Goal: Transaction & Acquisition: Purchase product/service

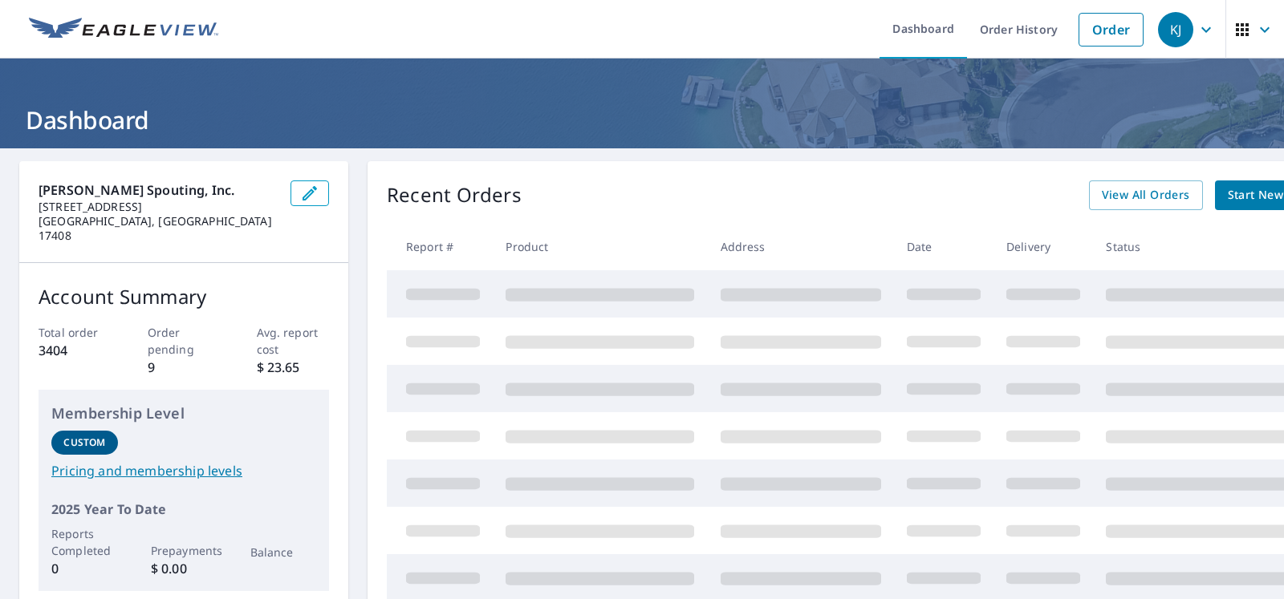
click at [1078, 32] on link "Order" at bounding box center [1110, 30] width 65 height 34
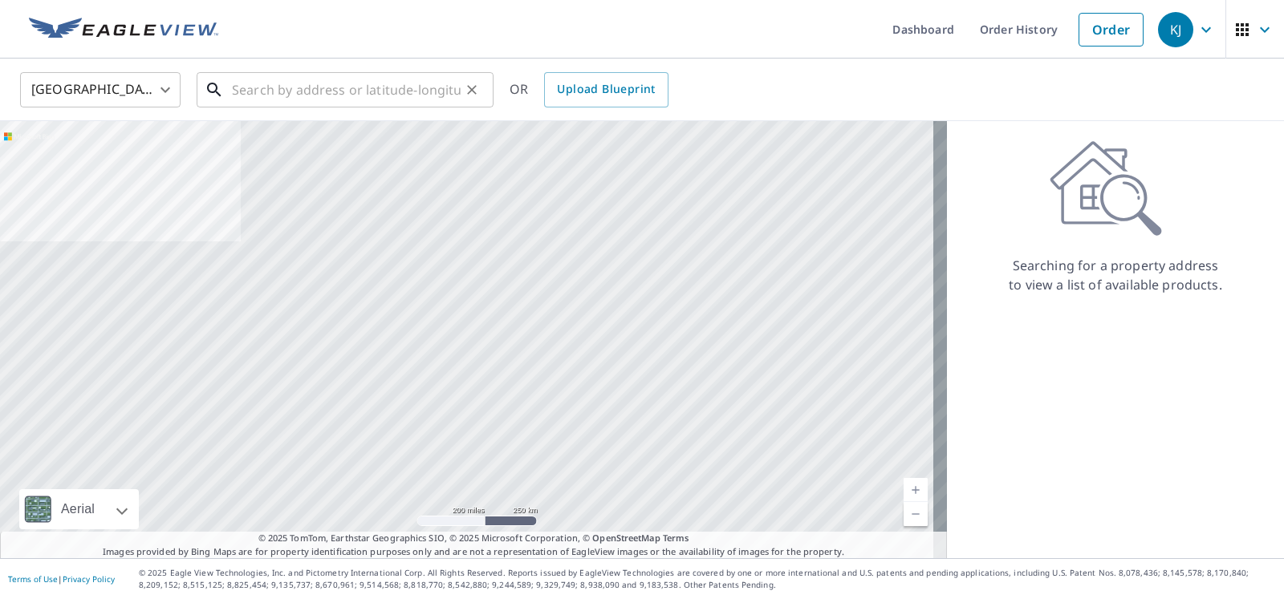
click at [343, 94] on input "text" at bounding box center [346, 89] width 229 height 45
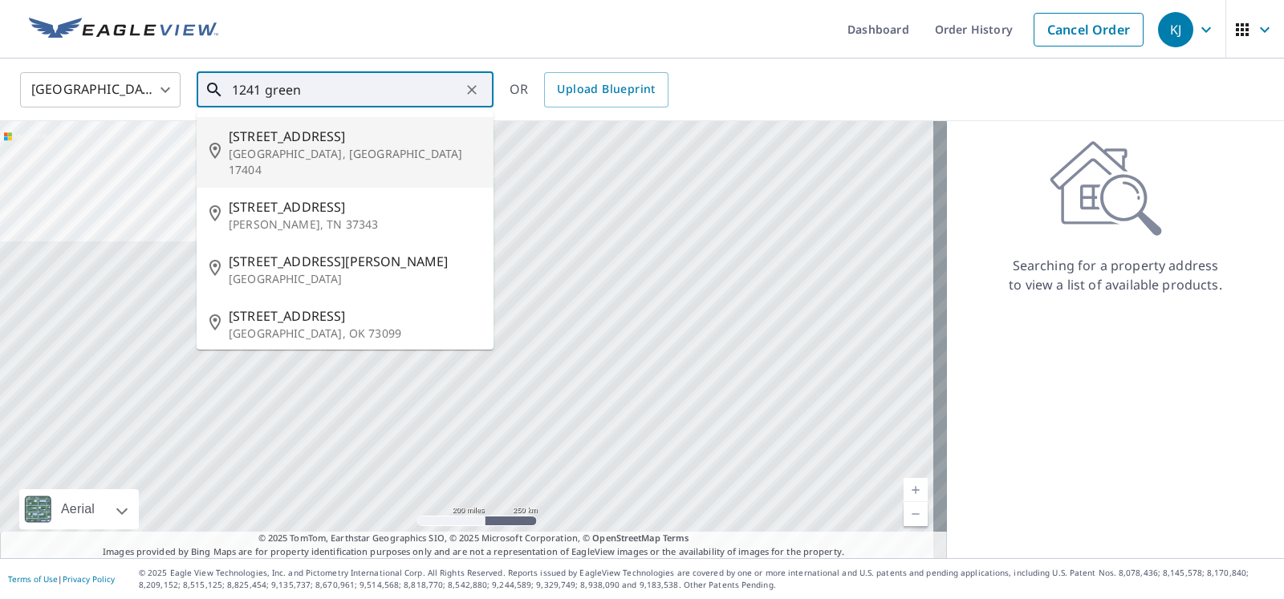
click at [307, 146] on span "[STREET_ADDRESS]" at bounding box center [355, 136] width 252 height 19
type input "[STREET_ADDRESS]"
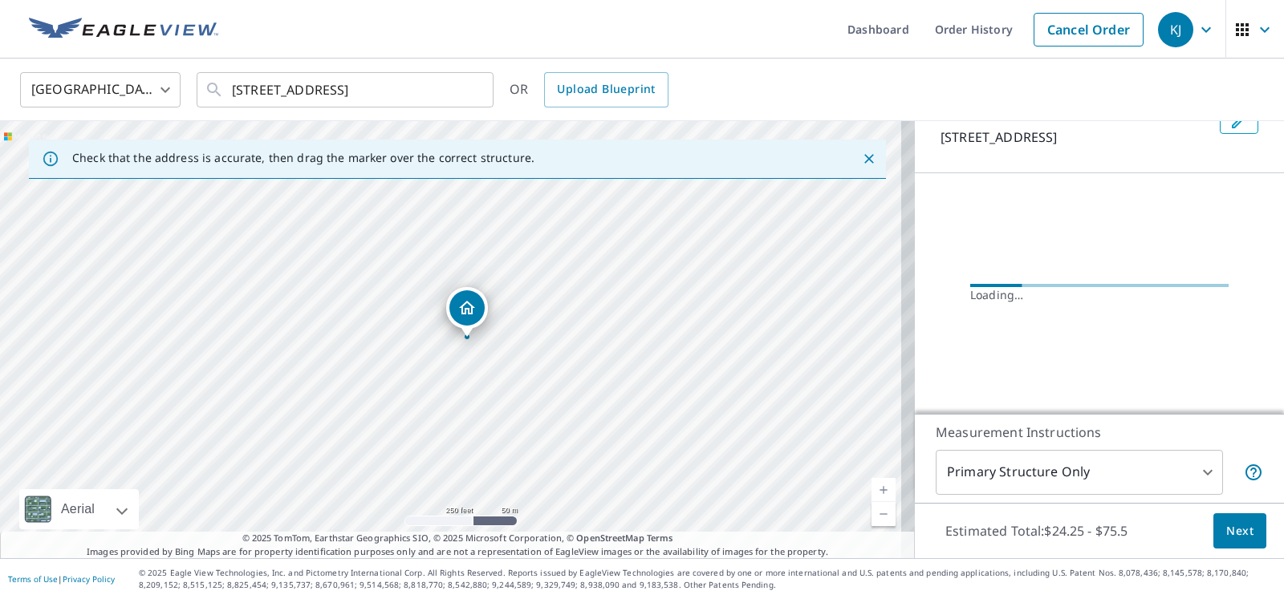
scroll to position [217, 0]
click at [430, 428] on div "[STREET_ADDRESS]" at bounding box center [457, 339] width 915 height 437
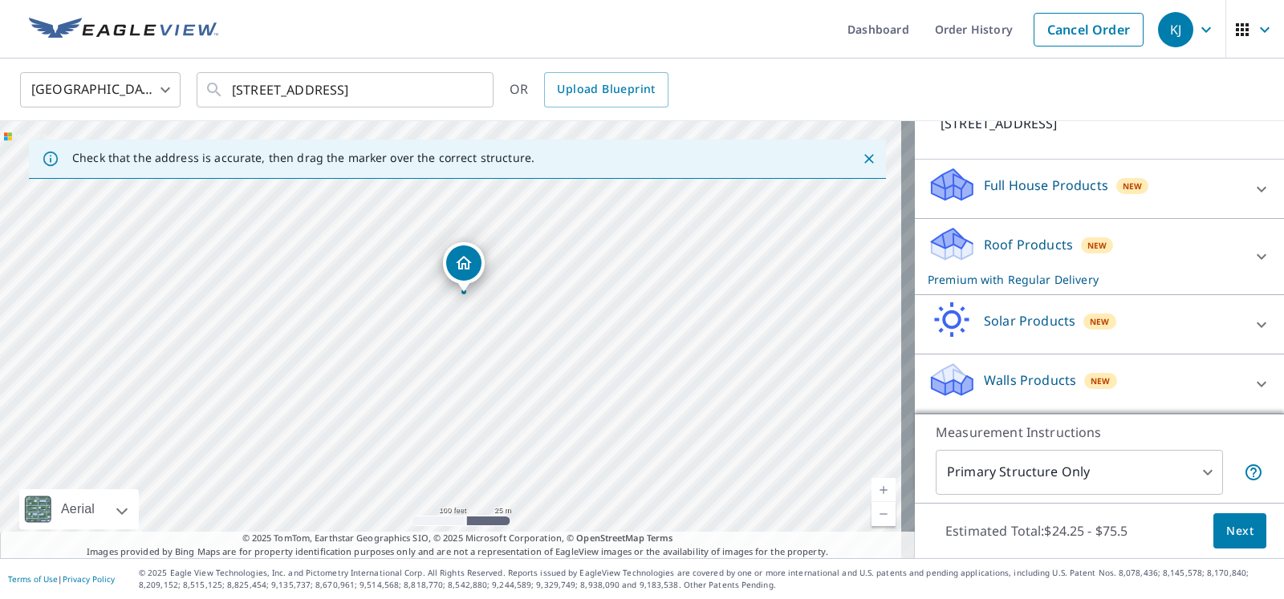
click at [1060, 233] on div "Roof Products New Premium with Regular Delivery" at bounding box center [1084, 256] width 314 height 63
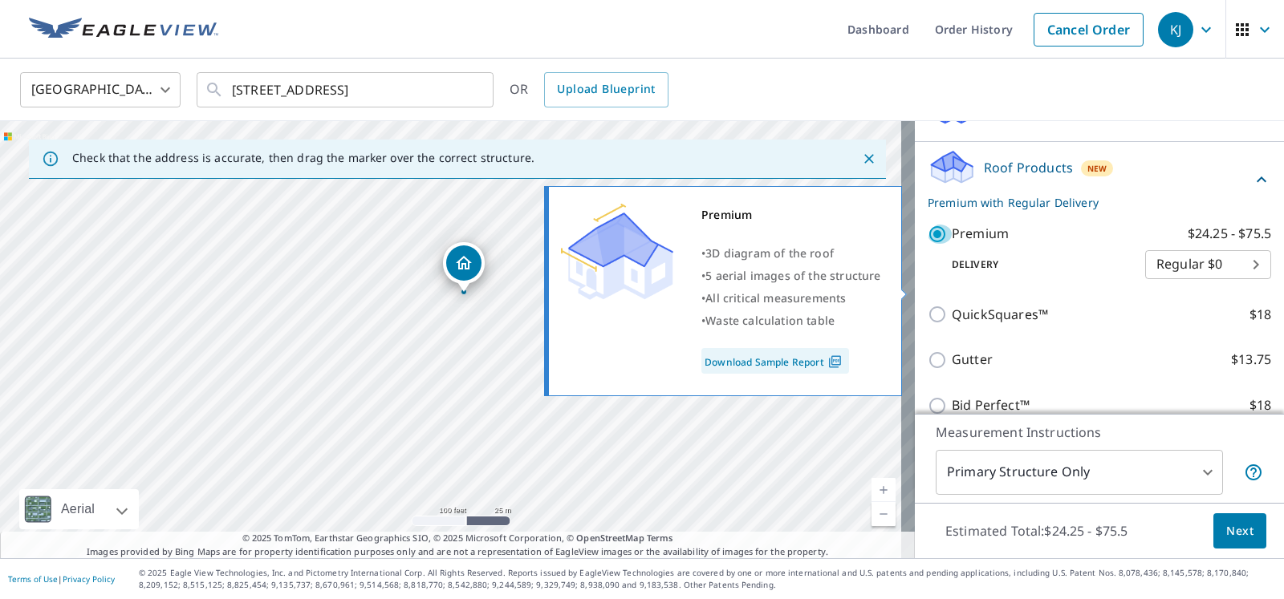
click at [927, 244] on input "Premium $24.25 - $75.5" at bounding box center [939, 234] width 24 height 19
checkbox input "false"
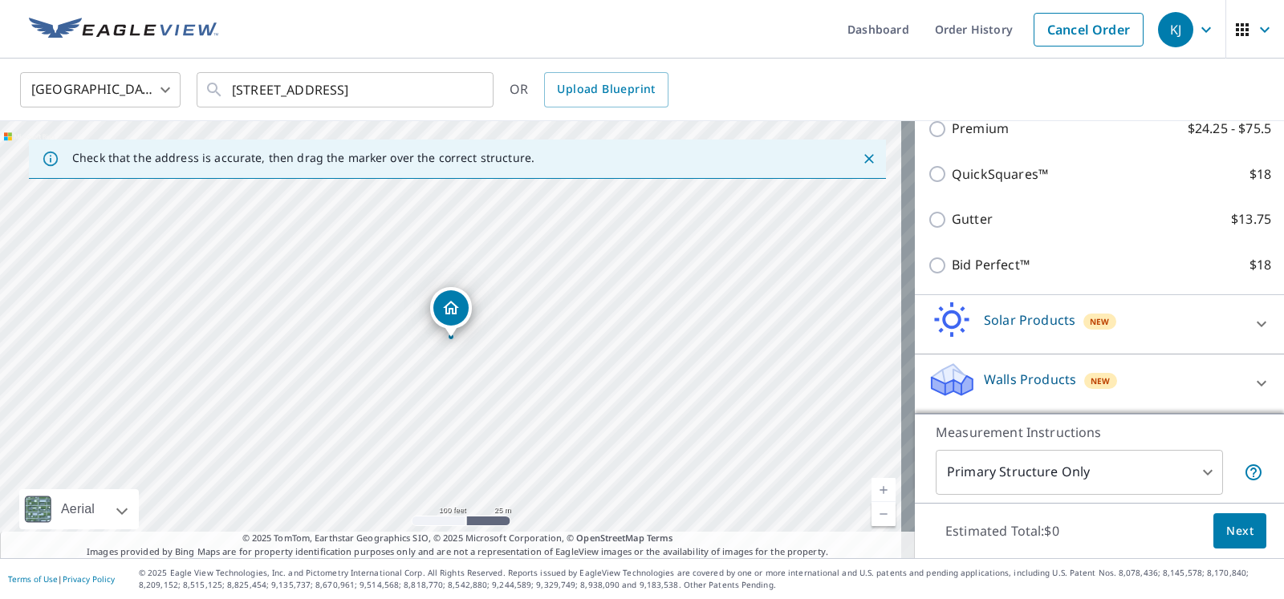
scroll to position [419, 0]
click at [990, 370] on p "Walls Products" at bounding box center [1030, 379] width 92 height 19
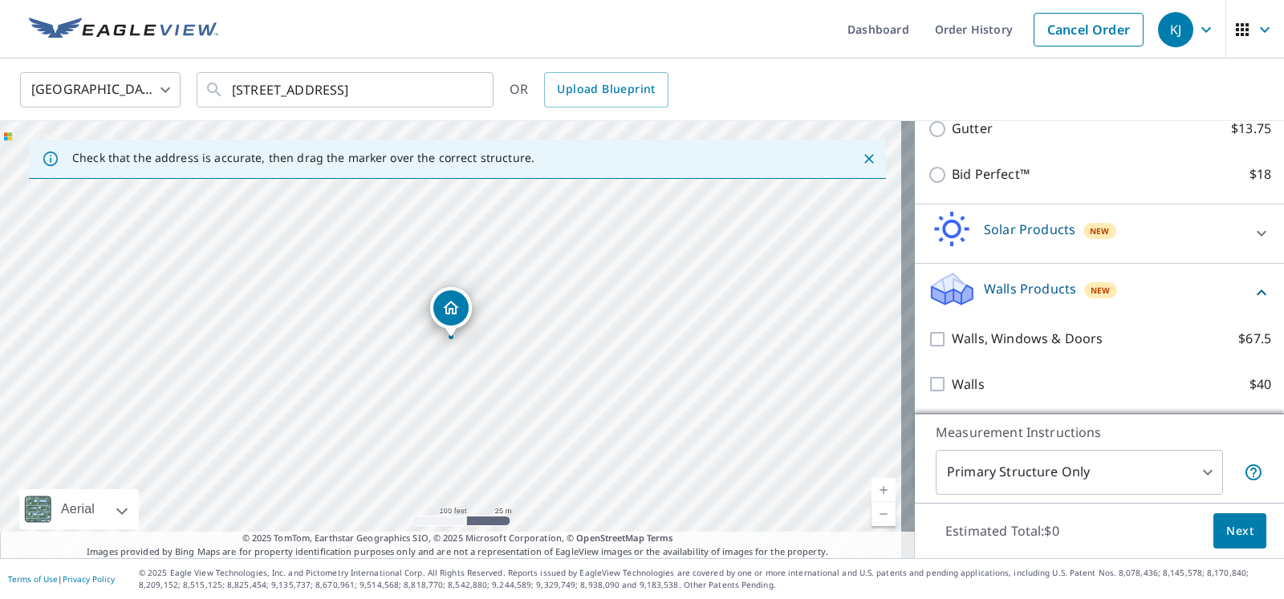
click at [1025, 298] on p "Walls Products" at bounding box center [1030, 288] width 92 height 19
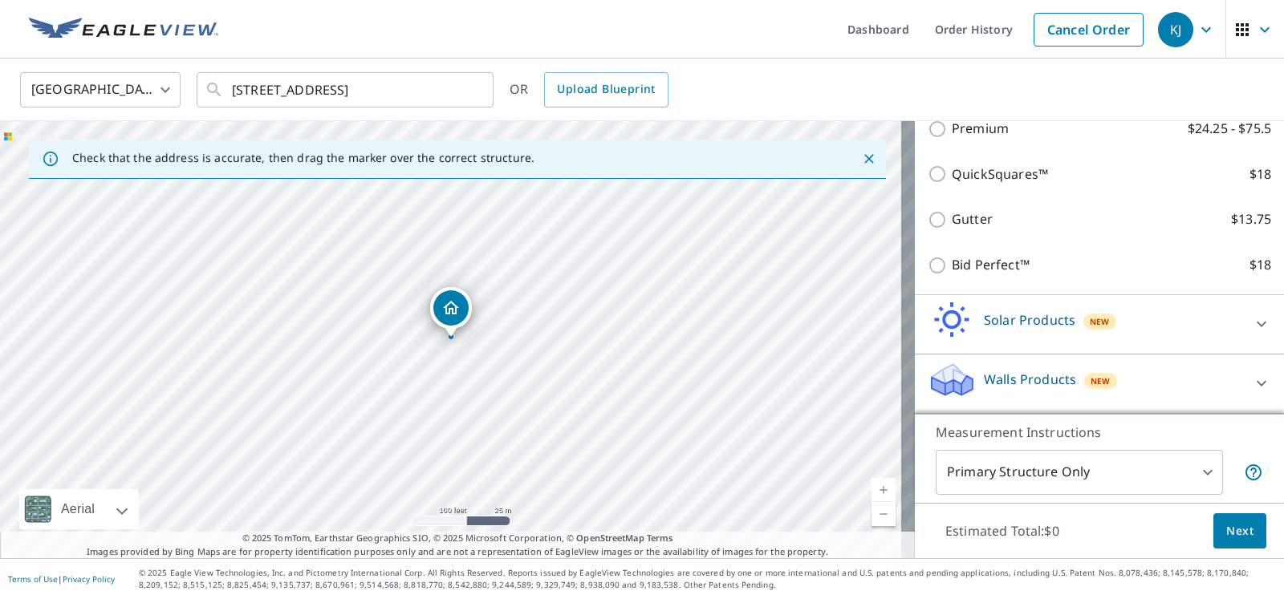
scroll to position [419, 0]
click at [1252, 374] on icon at bounding box center [1261, 383] width 19 height 19
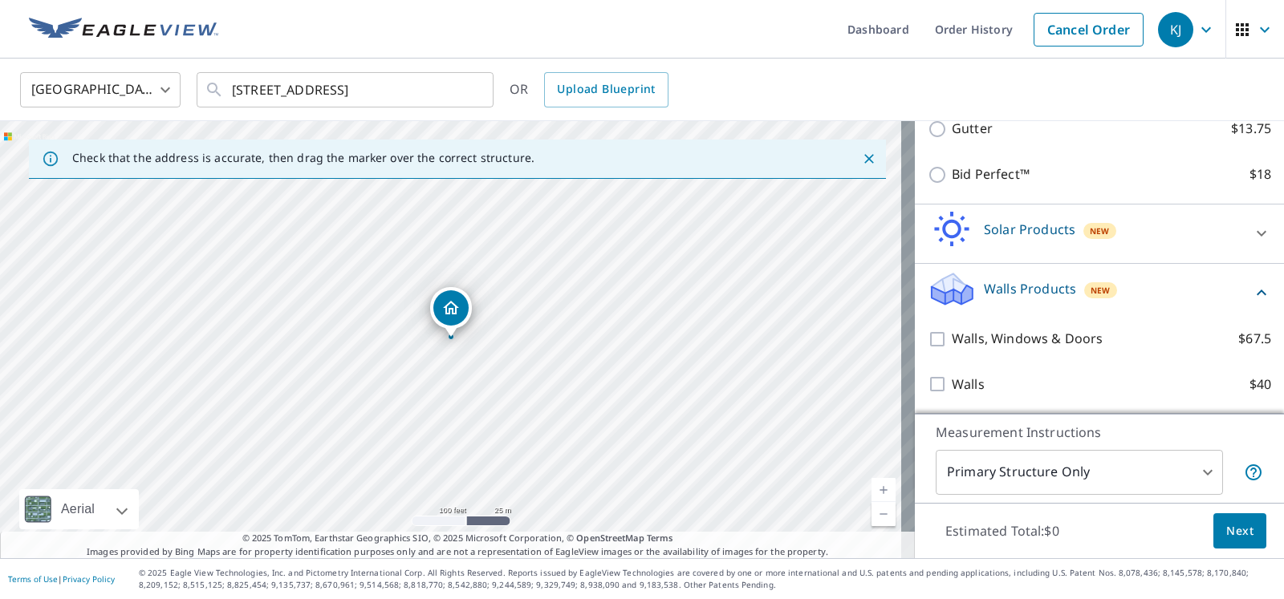
scroll to position [529, 0]
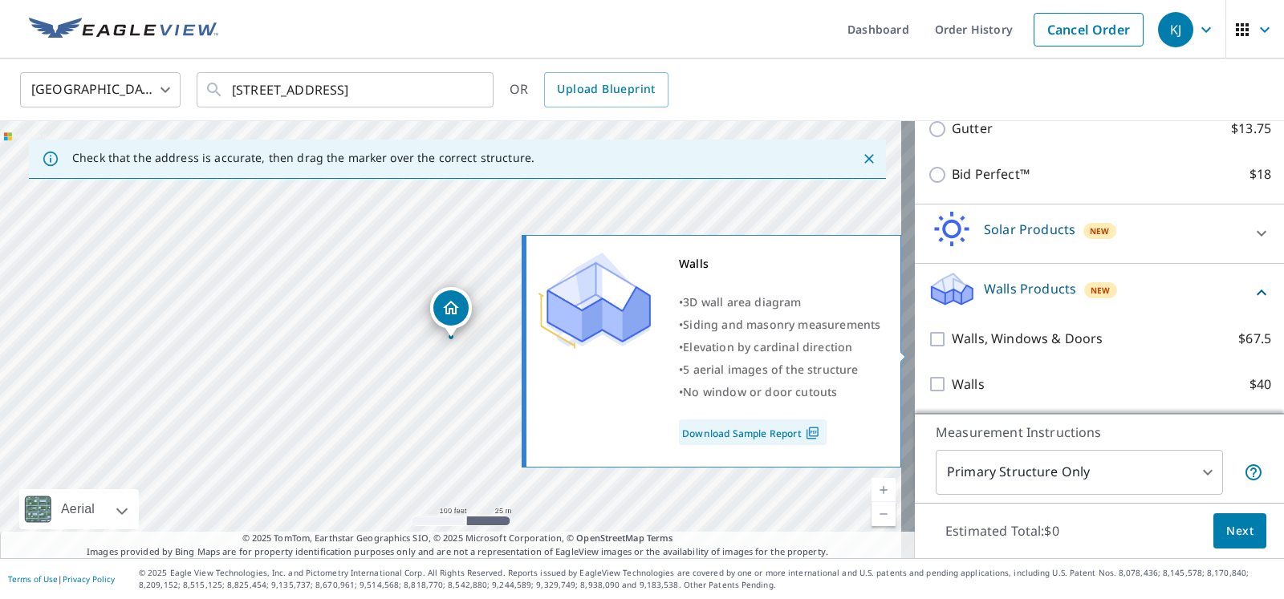
click at [927, 375] on input "Walls $40" at bounding box center [939, 384] width 24 height 19
checkbox input "true"
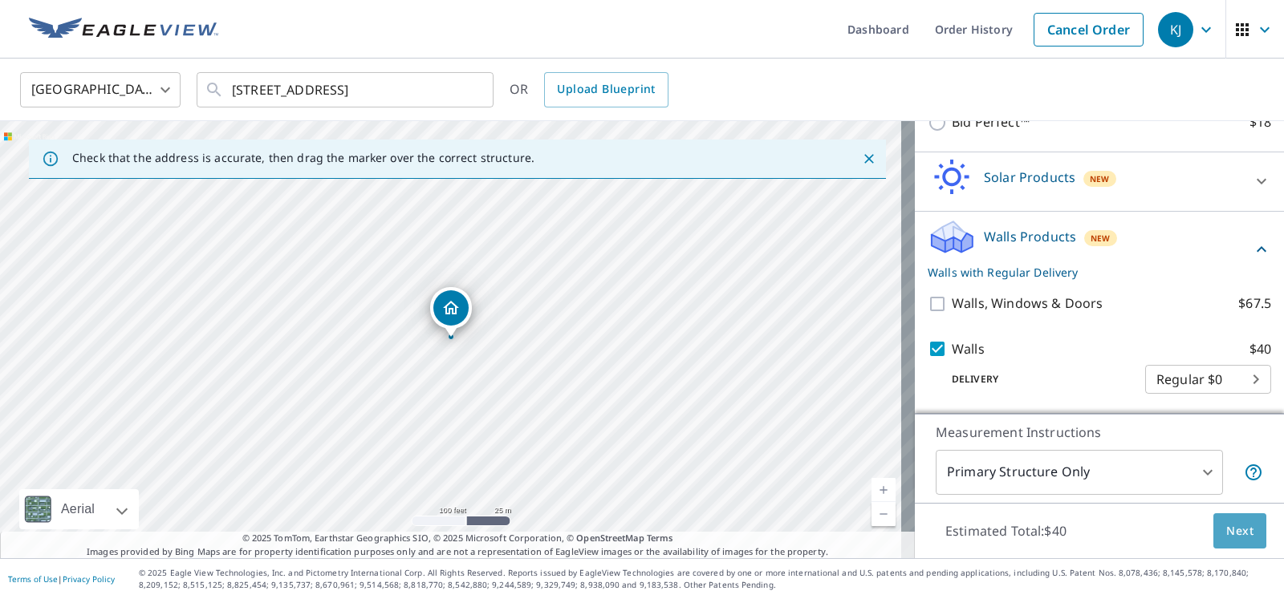
click at [1226, 521] on span "Next" at bounding box center [1239, 531] width 27 height 20
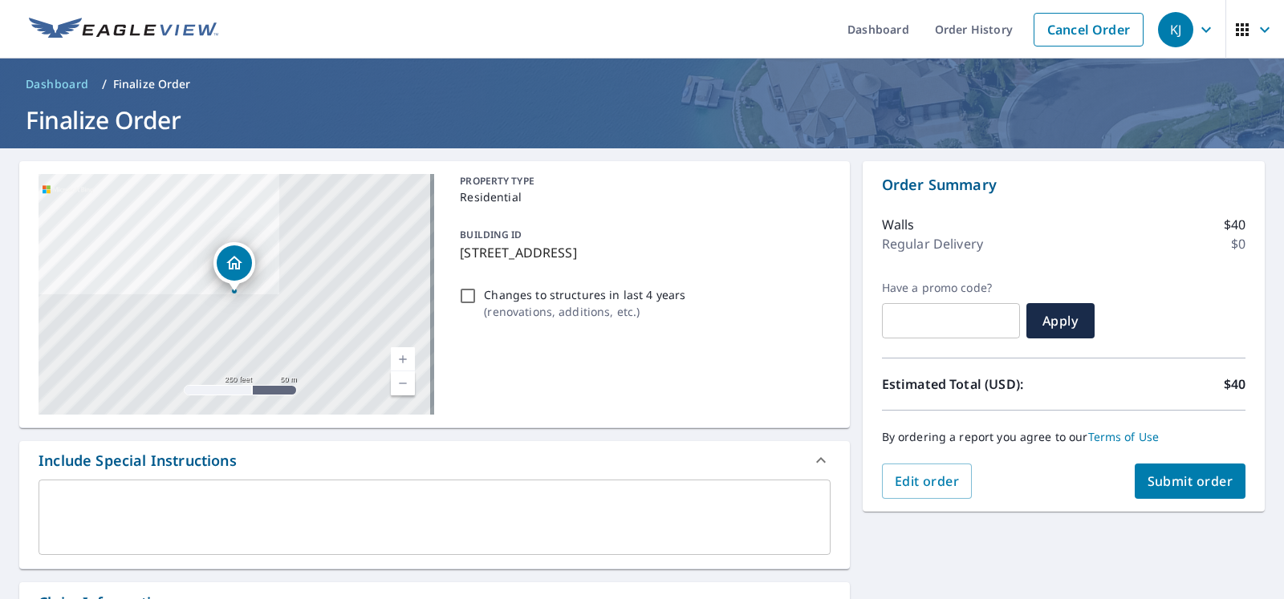
click at [1153, 471] on button "Submit order" at bounding box center [1190, 481] width 112 height 35
